Goal: Task Accomplishment & Management: Manage account settings

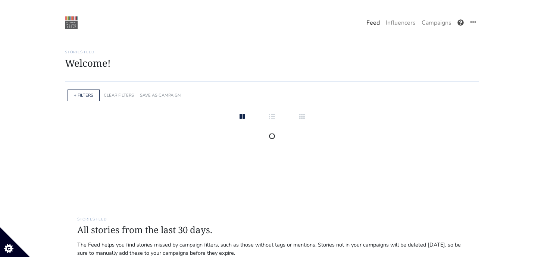
click at [456, 26] on link at bounding box center [461, 23] width 13 height 16
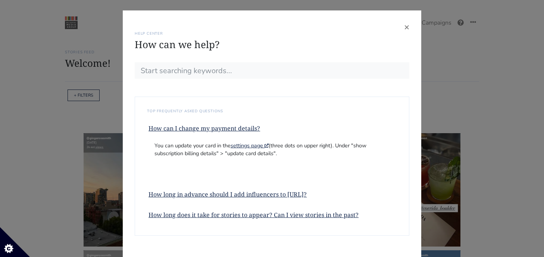
click at [99, 118] on div "× HELP CENTER How can we help? SEARCH RESULTS Sorry, no results found! Please e…" at bounding box center [272, 128] width 544 height 257
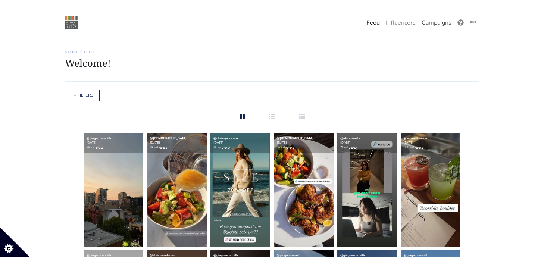
click at [434, 23] on link "Campaigns" at bounding box center [437, 22] width 36 height 15
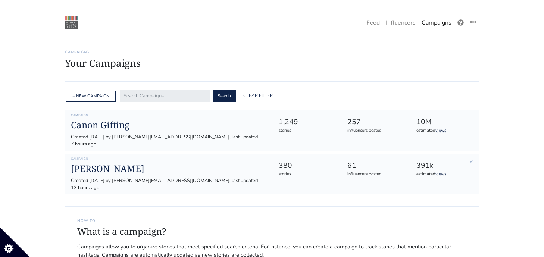
click at [118, 168] on div "Campaign Louis Jadot Created 2025-02-12 by maryellen@intuitionmediagroup.com, l…" at bounding box center [168, 174] width 207 height 35
click at [116, 167] on h1 "[PERSON_NAME]" at bounding box center [169, 169] width 196 height 11
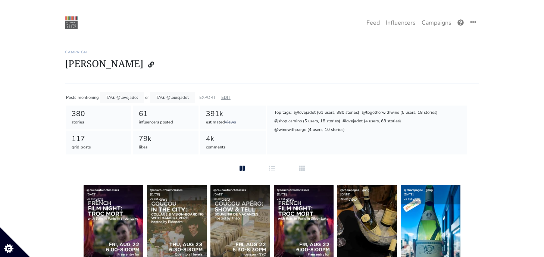
click at [225, 99] on link "EDIT" at bounding box center [225, 98] width 9 height 6
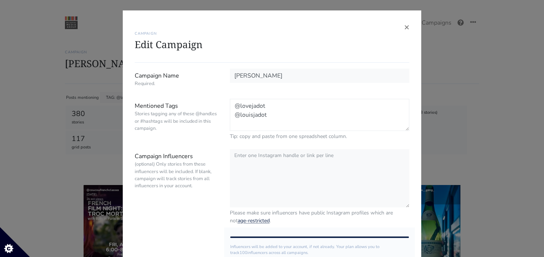
click at [273, 118] on textarea "@lovejadot @louisjadot" at bounding box center [320, 115] width 180 height 32
drag, startPoint x: 252, startPoint y: 127, endPoint x: 240, endPoint y: 126, distance: 12.0
click at [240, 126] on textarea "@lovejadot @louisjadot" at bounding box center [320, 115] width 180 height 32
paste textarea "igueltorrescl"
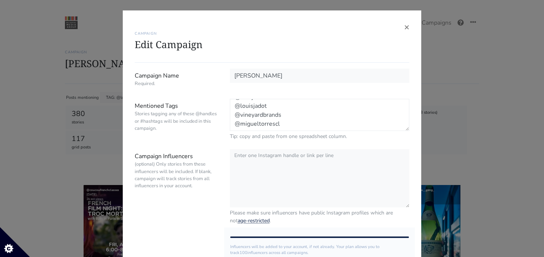
scroll to position [15, 0]
paste textarea "lavieilleferme"
paste textarea "marques_caceres"
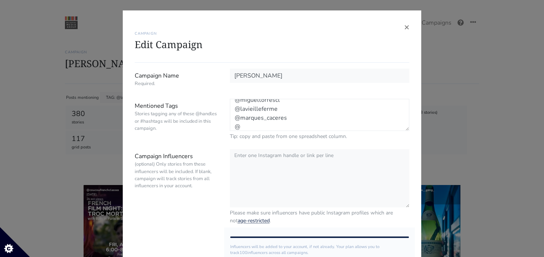
paste textarea "manfamilywines"
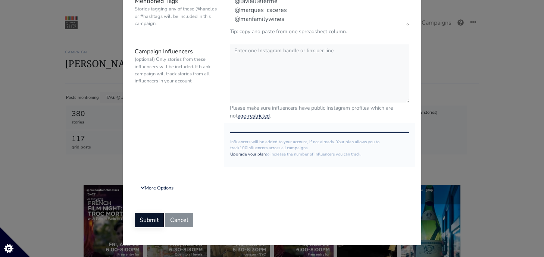
type textarea "@lovejadot @louisjadot @vineyardbrands @migueltorrescl @lavieilleferme @marques…"
click at [148, 220] on button "Submit" at bounding box center [149, 220] width 29 height 14
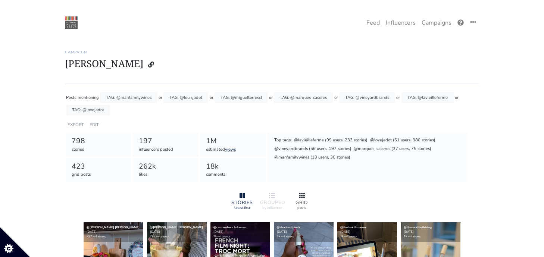
click at [294, 201] on div "GRID" at bounding box center [302, 202] width 24 height 5
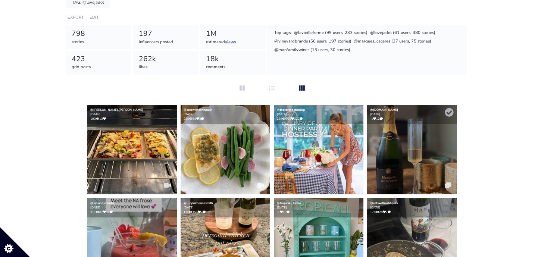
scroll to position [115, 0]
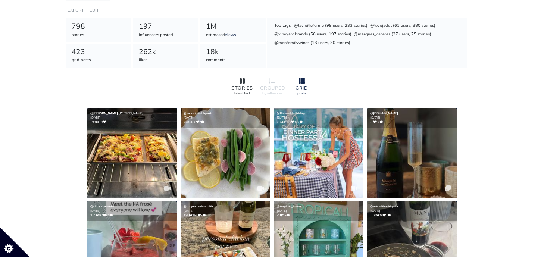
click at [247, 84] on div at bounding box center [242, 81] width 24 height 9
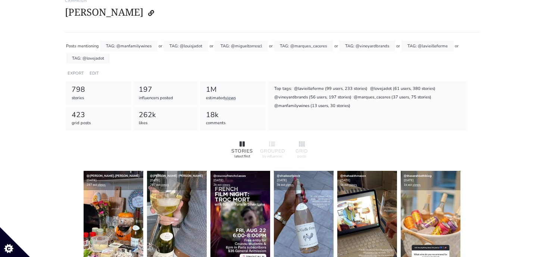
scroll to position [0, 0]
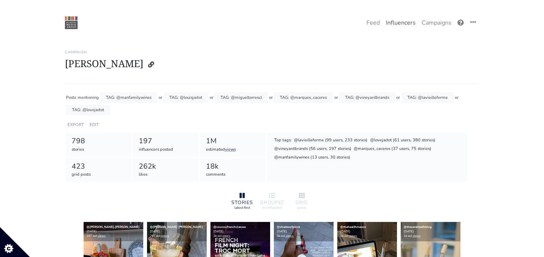
click at [398, 28] on link "Influencers" at bounding box center [401, 22] width 36 height 15
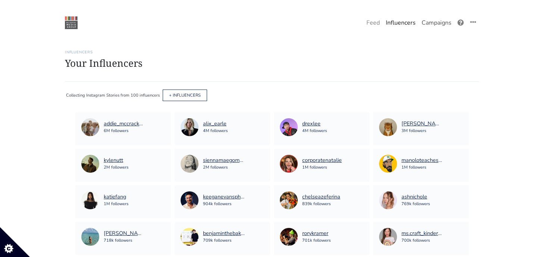
click at [441, 27] on link "Campaigns" at bounding box center [437, 22] width 36 height 15
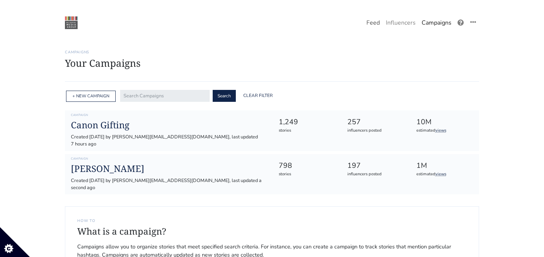
click at [373, 24] on link "Feed" at bounding box center [373, 22] width 19 height 15
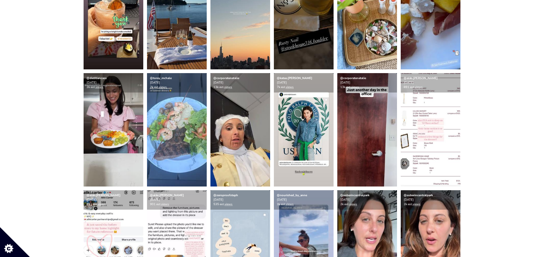
scroll to position [465, 0]
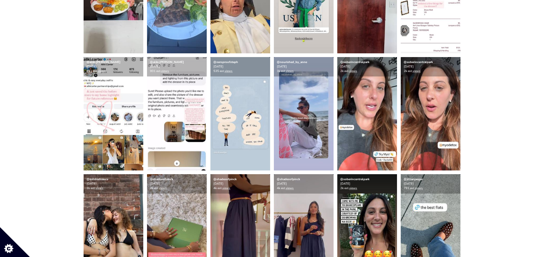
click at [48, 97] on main "Stories Feed Welcome! Get the most out of your [URL] account Continue setting u…" at bounding box center [272, 190] width 544 height 1388
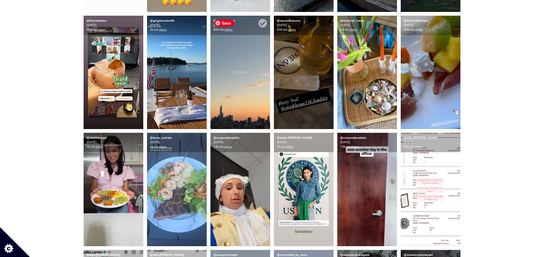
scroll to position [0, 0]
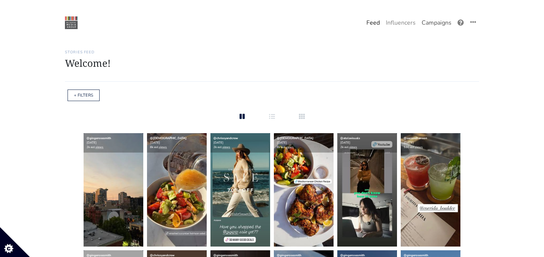
click at [425, 25] on link "Campaigns" at bounding box center [437, 22] width 36 height 15
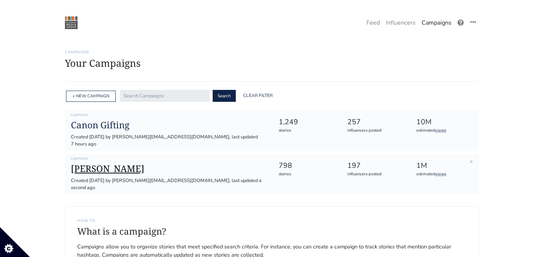
click at [99, 164] on h1 "[PERSON_NAME]" at bounding box center [169, 169] width 196 height 11
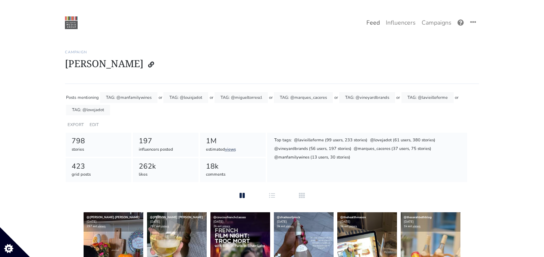
click at [374, 24] on link "Feed" at bounding box center [373, 22] width 19 height 15
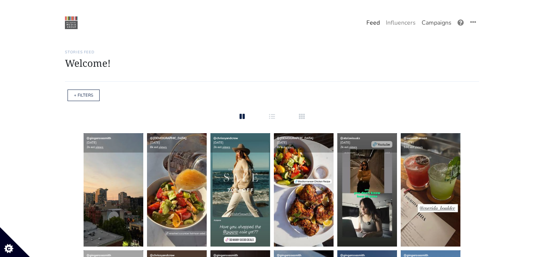
click at [437, 18] on link "Campaigns" at bounding box center [437, 22] width 36 height 15
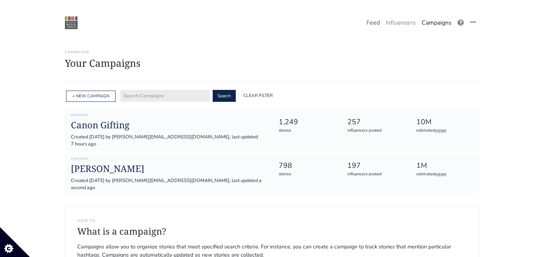
click at [373, 27] on link "Feed" at bounding box center [373, 22] width 19 height 15
